Goal: Information Seeking & Learning: Learn about a topic

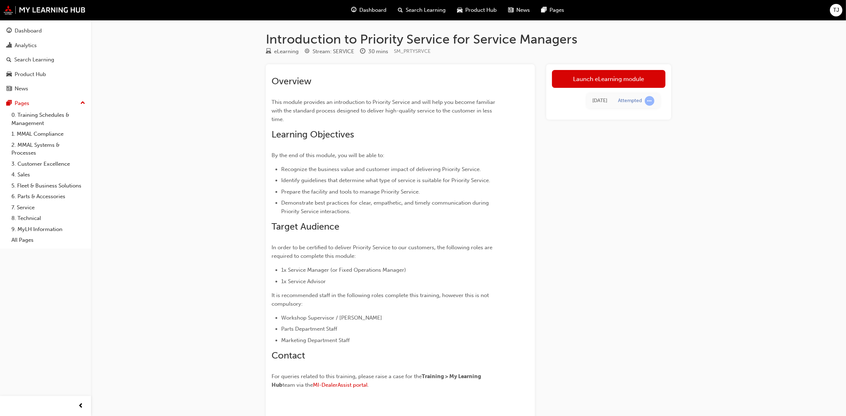
click at [687, 194] on div "Introduction to Priority Service for Service Managers eLearning Stream: SERVICE…" at bounding box center [423, 230] width 846 height 460
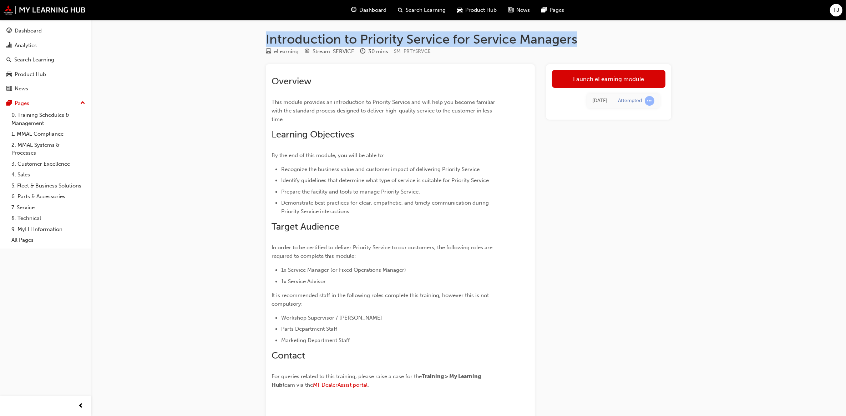
drag, startPoint x: 266, startPoint y: 36, endPoint x: 579, endPoint y: 38, distance: 313.0
click at [579, 38] on h1 "Introduction to Priority Service for Service Managers" at bounding box center [468, 39] width 405 height 16
drag, startPoint x: 579, startPoint y: 38, endPoint x: 541, endPoint y: 40, distance: 37.6
copy h1 "Introduction to Priority Service for Service Managers"
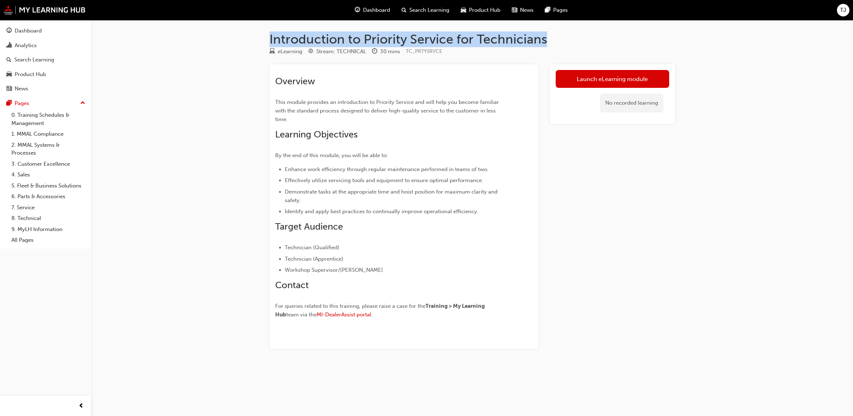
drag, startPoint x: 547, startPoint y: 42, endPoint x: 263, endPoint y: 36, distance: 284.5
click at [263, 36] on div "Introduction to Priority Service for Technicians eLearning Stream: TECHNICAL 30…" at bounding box center [472, 201] width 428 height 340
